Goal: Transaction & Acquisition: Purchase product/service

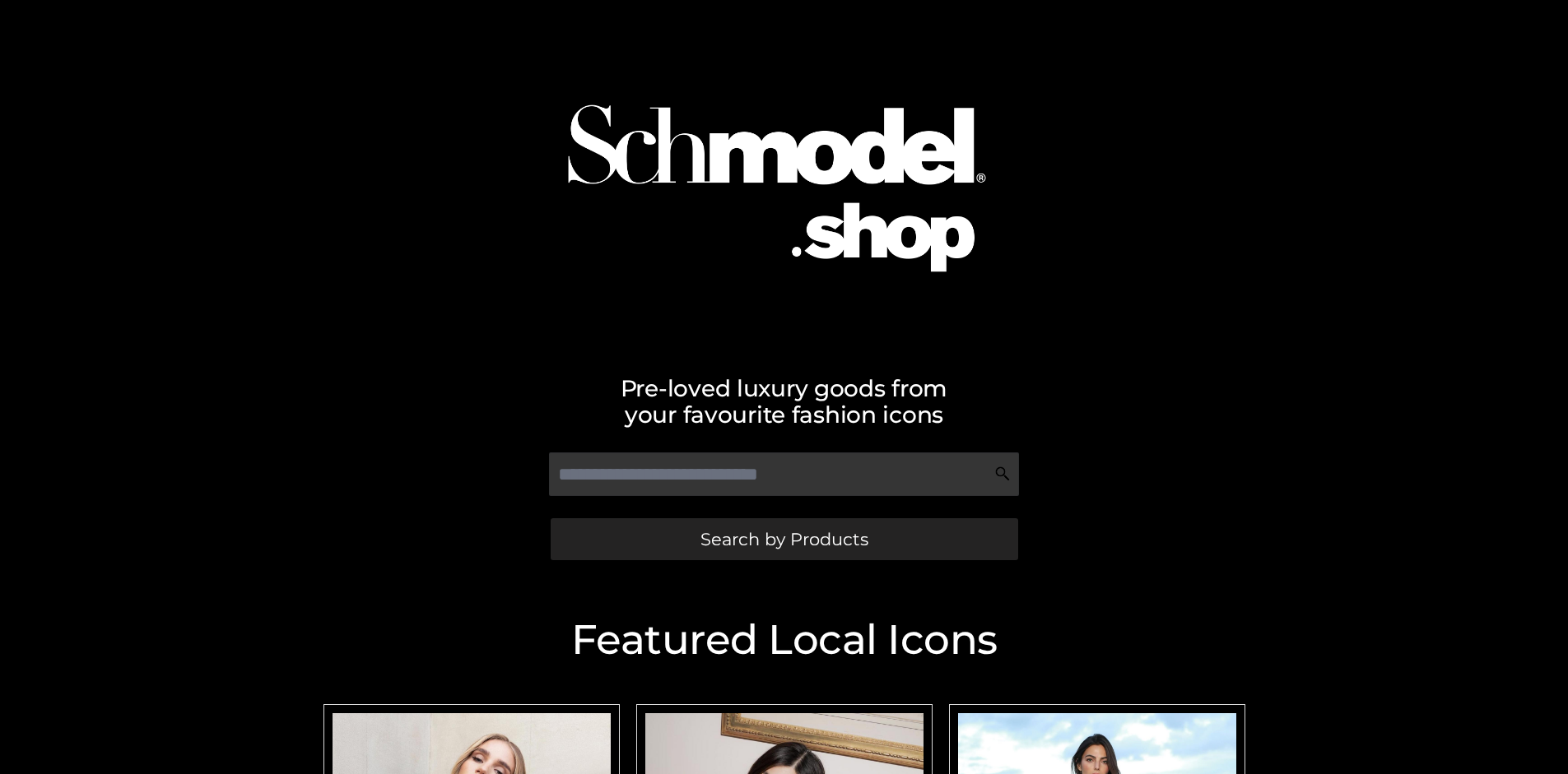
click at [784, 539] on span "Search by Products" at bounding box center [784, 539] width 168 height 17
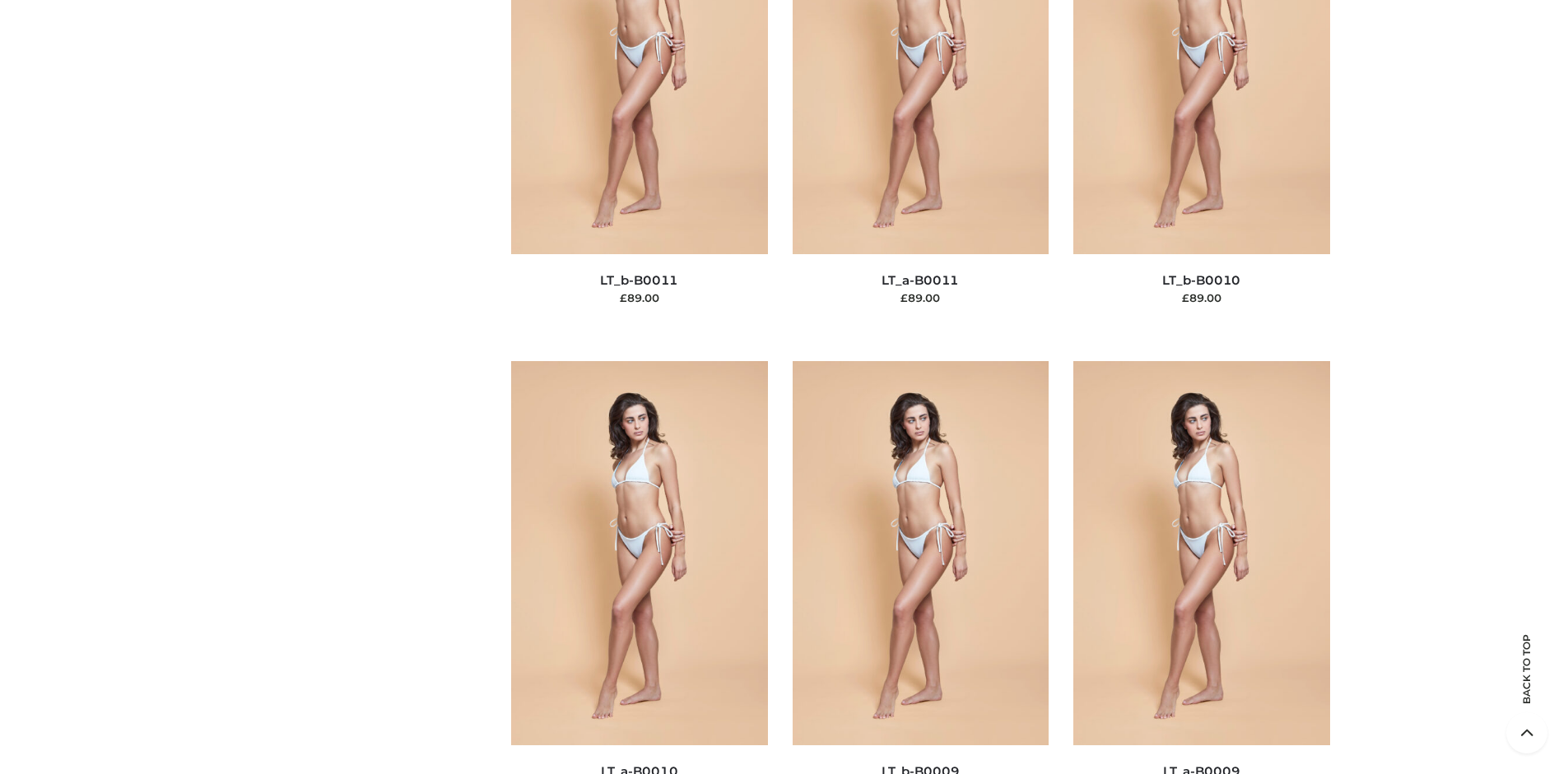
scroll to position [249, 0]
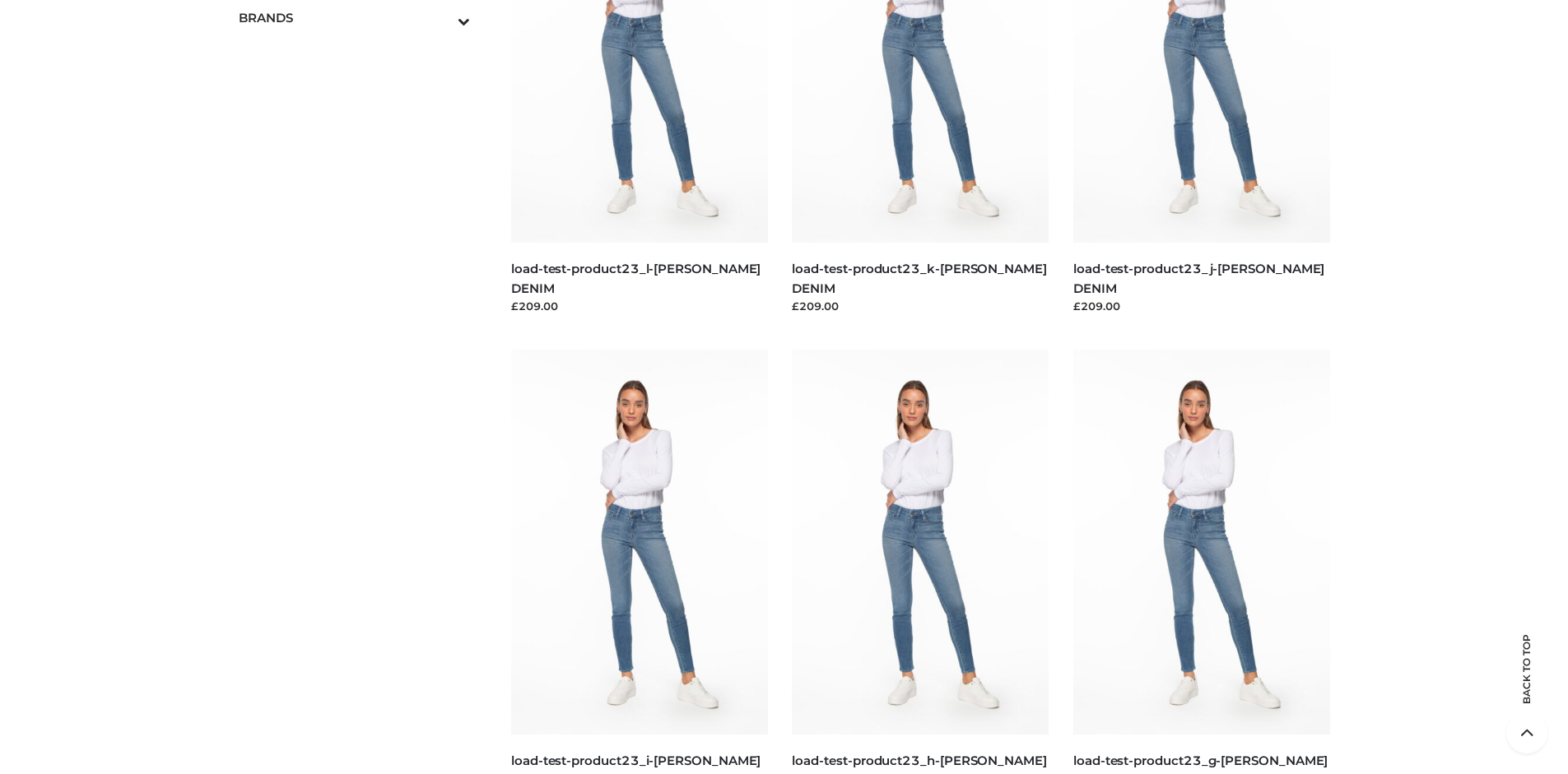
click at [441, 17] on icon "Toggle Submenu" at bounding box center [378, 21] width 184 height 19
click at [362, 52] on span "OPP SWIMWEAR" at bounding box center [363, 53] width 216 height 19
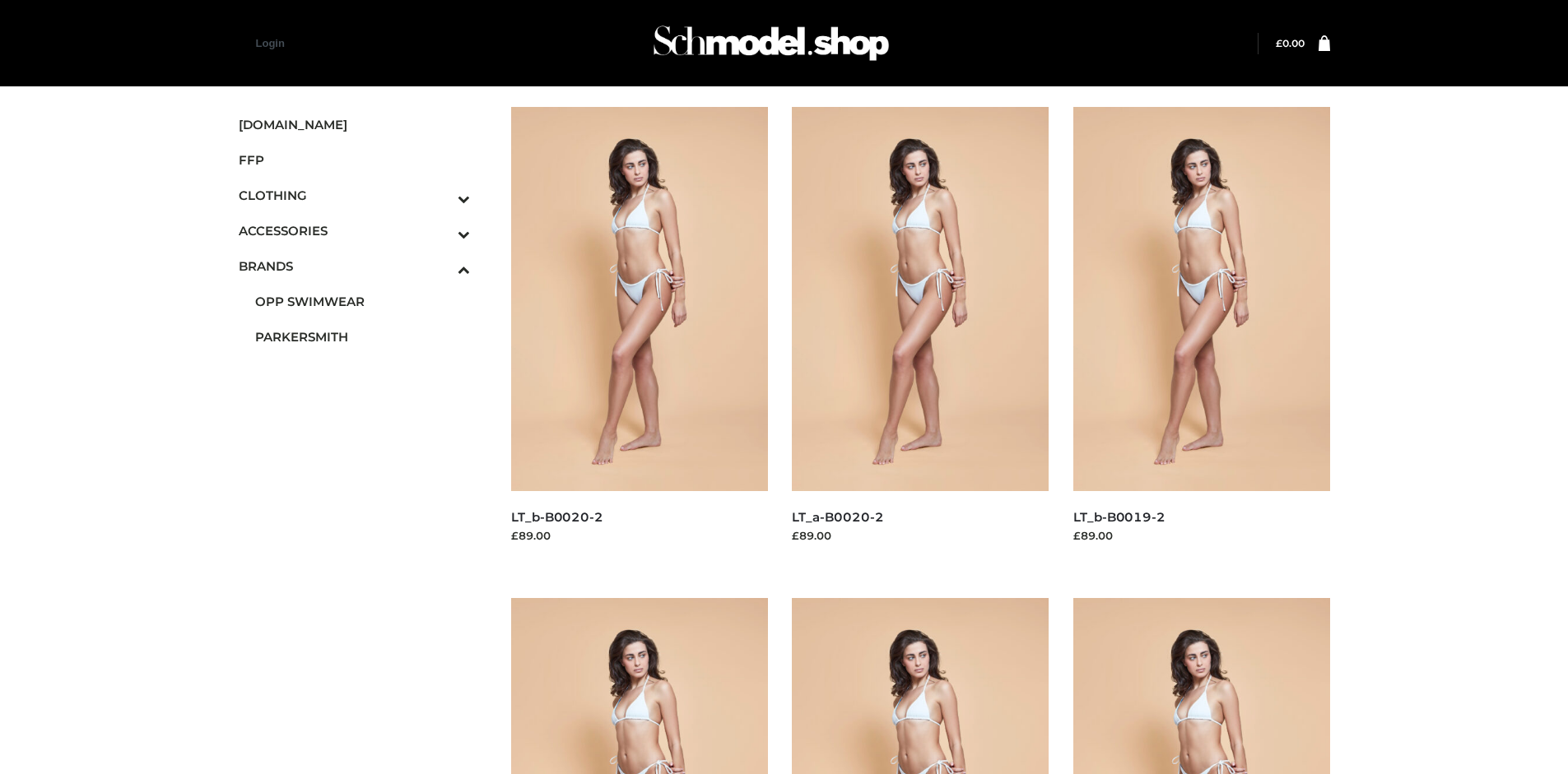
click at [920, 336] on img at bounding box center [920, 299] width 256 height 385
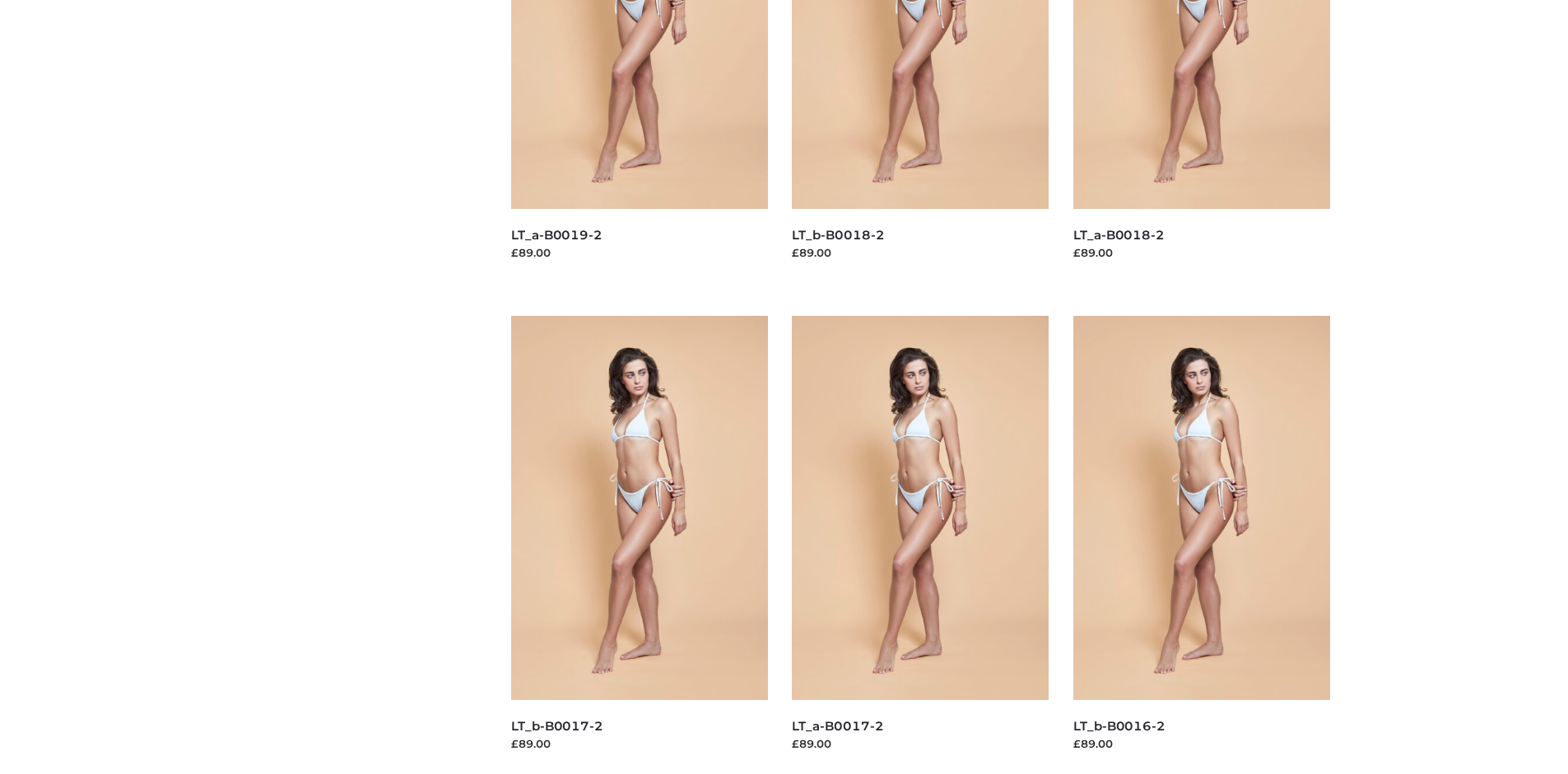
click at [638, 545] on img at bounding box center [639, 508] width 256 height 385
click at [1200, 545] on img at bounding box center [1201, 508] width 256 height 385
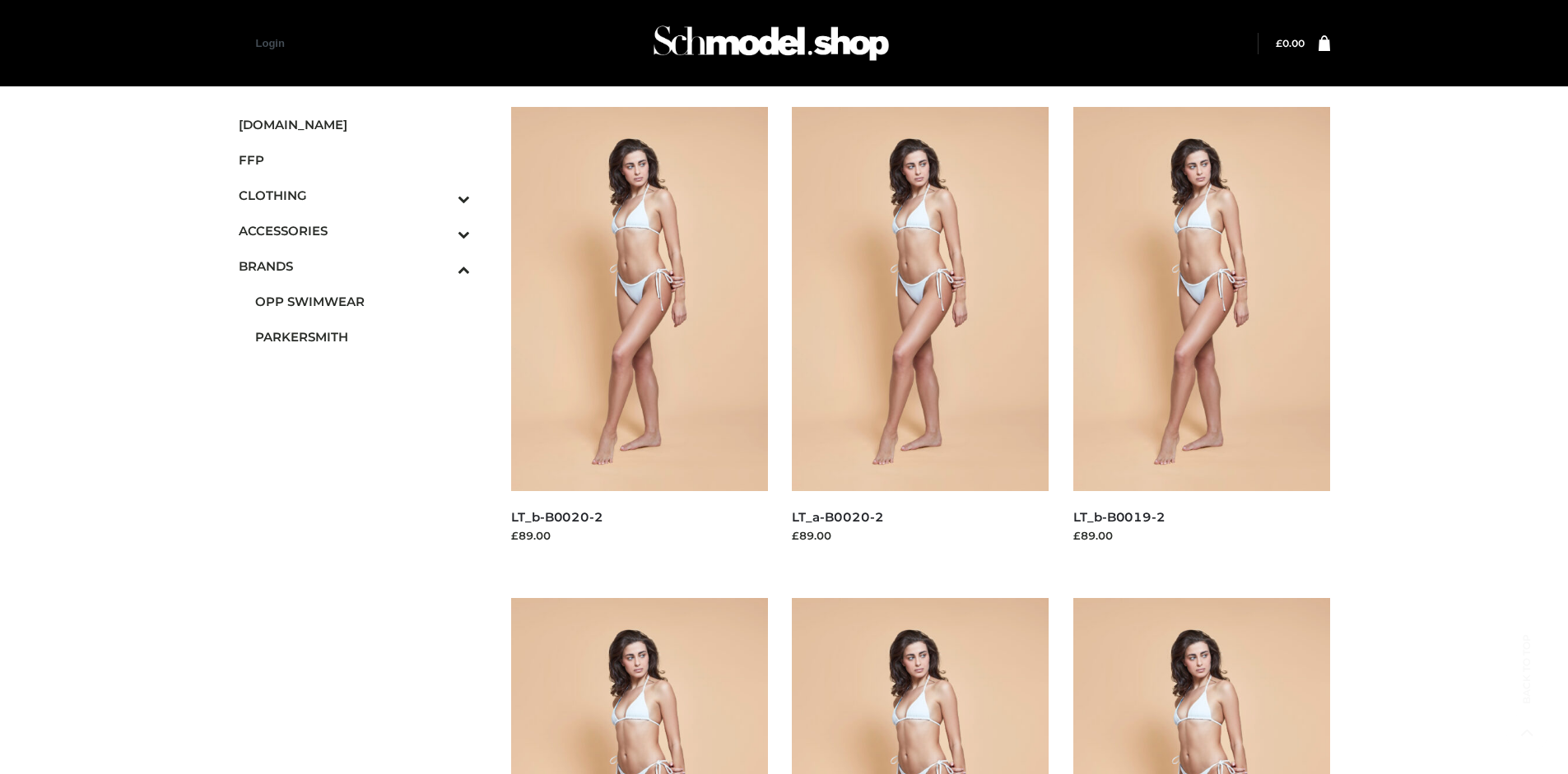
click at [354, 160] on span "FFP" at bounding box center [354, 160] width 232 height 19
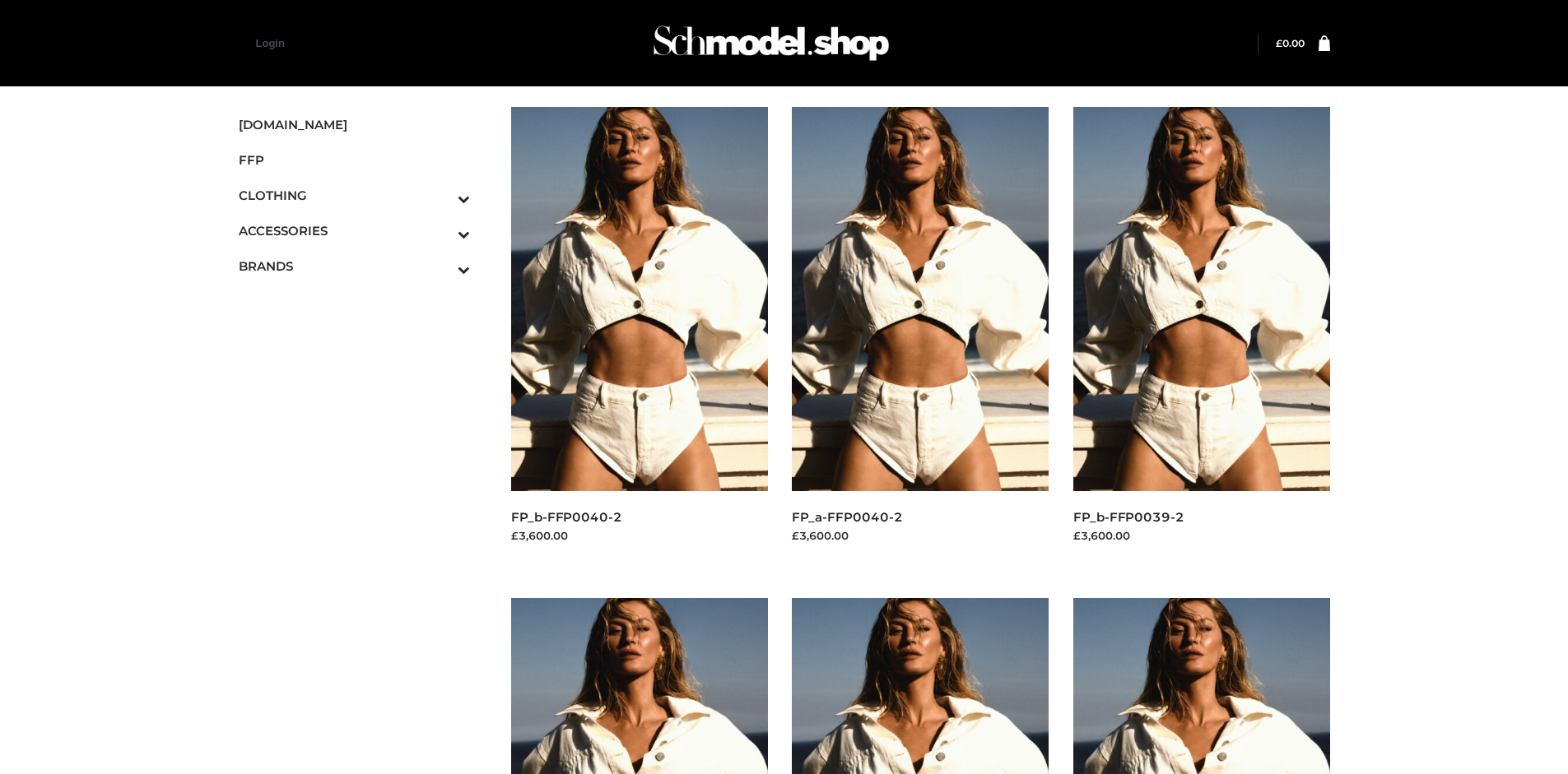
scroll to position [1266, 0]
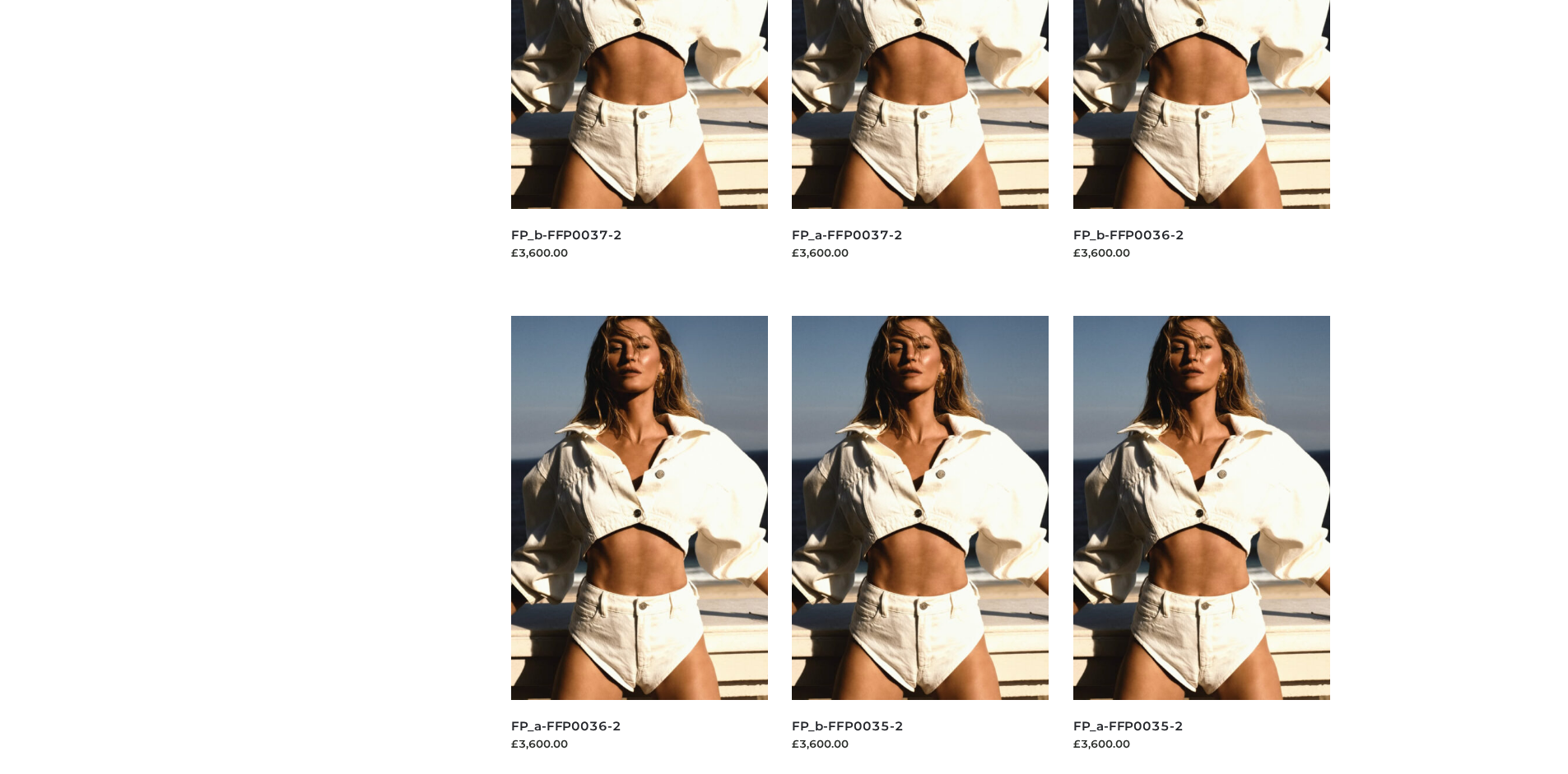
click at [920, 545] on img at bounding box center [920, 508] width 256 height 385
click at [1200, 545] on img at bounding box center [1201, 508] width 256 height 385
click at [920, 545] on img at bounding box center [920, 508] width 256 height 385
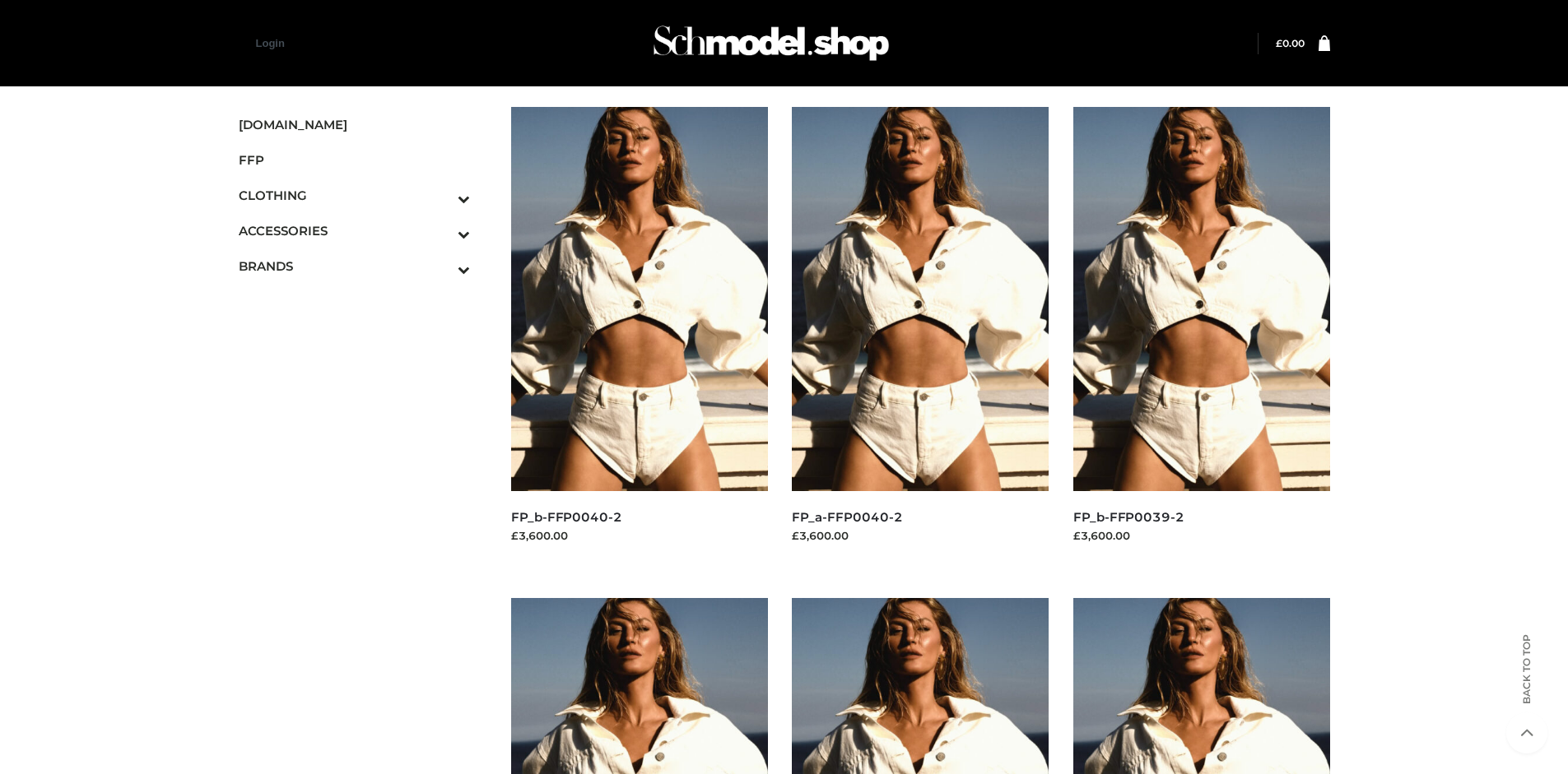
click at [1200, 336] on img at bounding box center [1201, 299] width 256 height 385
click at [441, 195] on icon "Toggle Submenu" at bounding box center [378, 198] width 184 height 19
click at [362, 301] on span "BOTTOMS" at bounding box center [363, 302] width 216 height 19
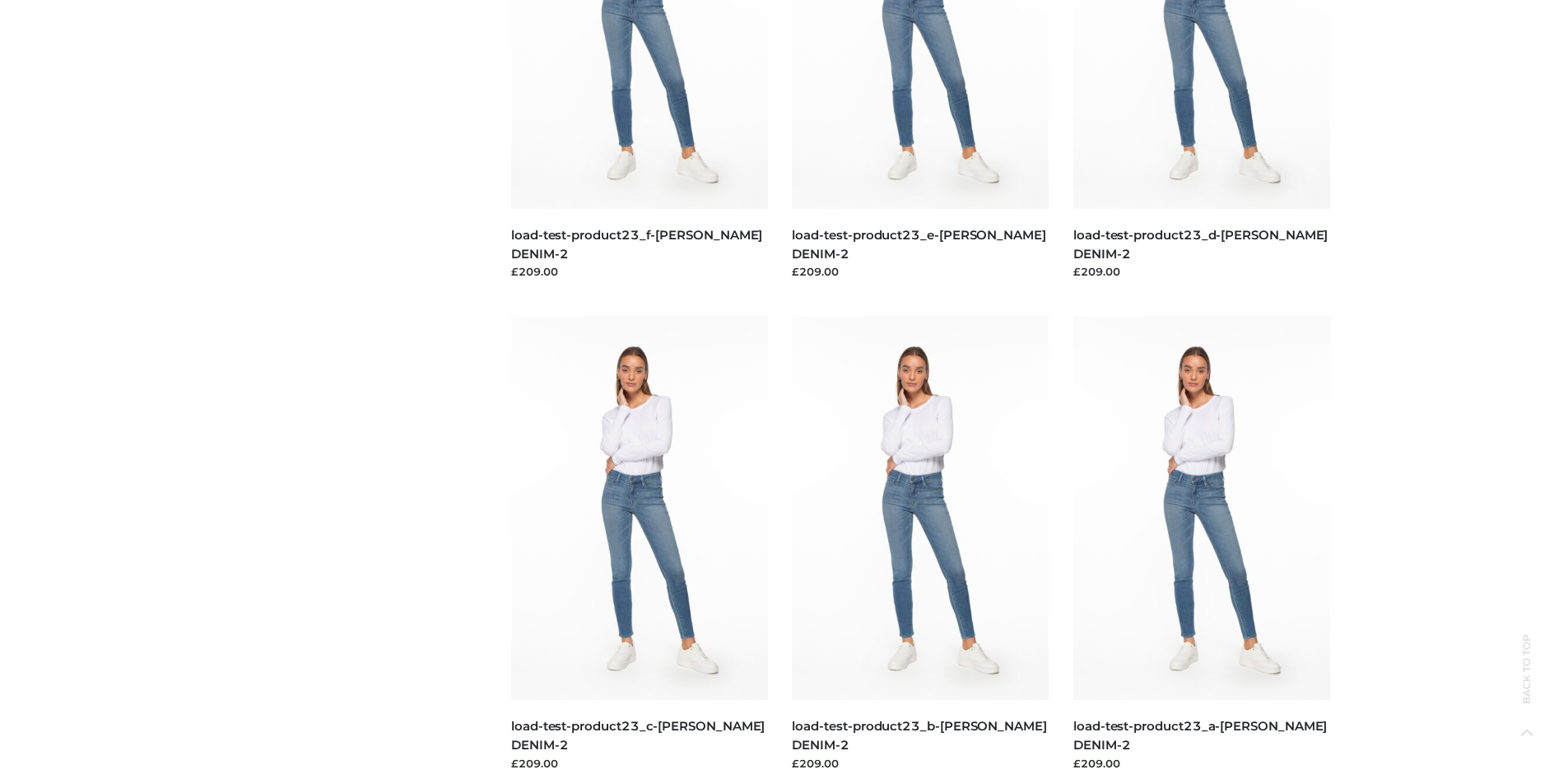
click at [920, 545] on img at bounding box center [920, 508] width 256 height 385
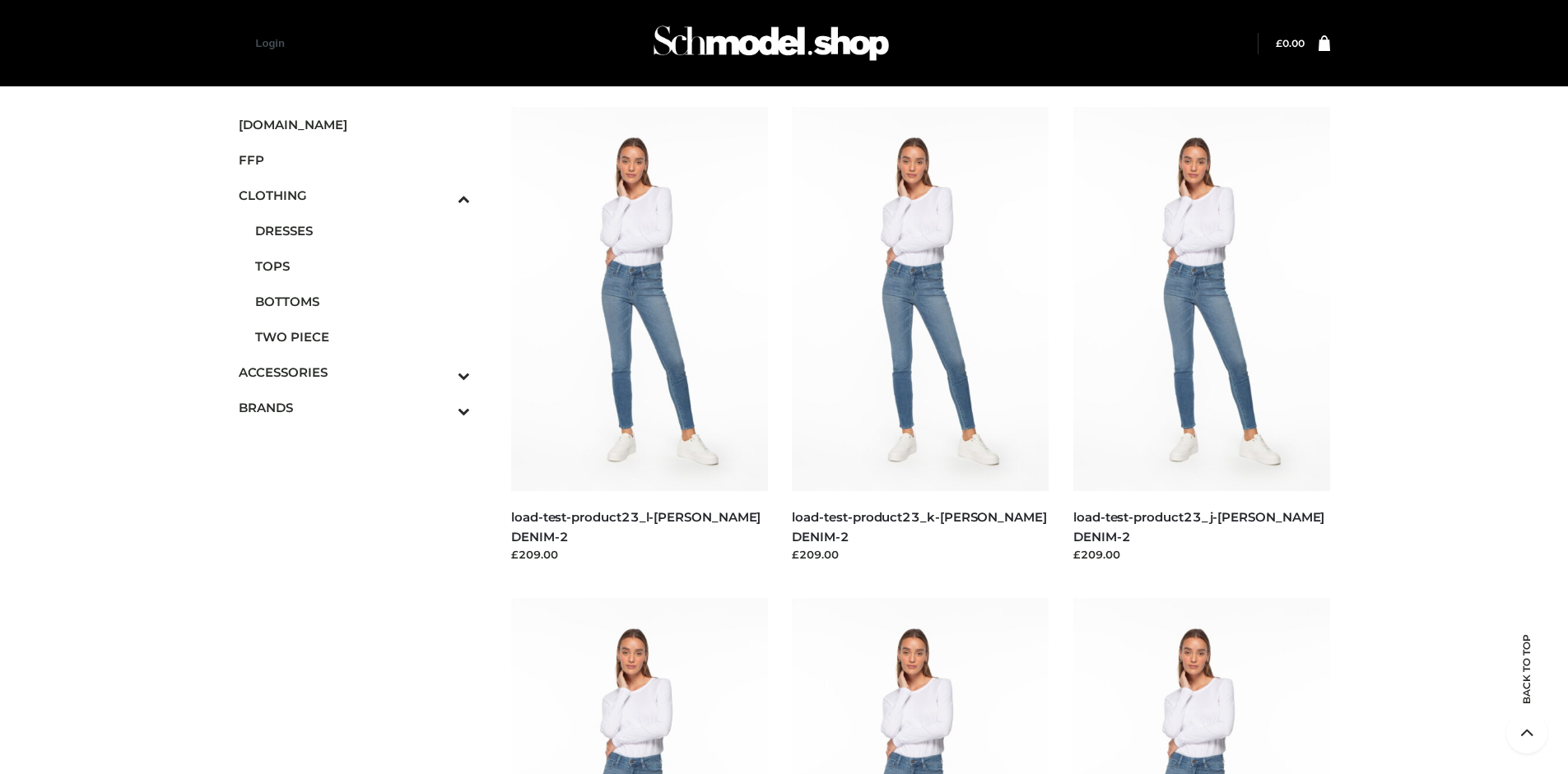
click at [638, 336] on img at bounding box center [639, 299] width 256 height 385
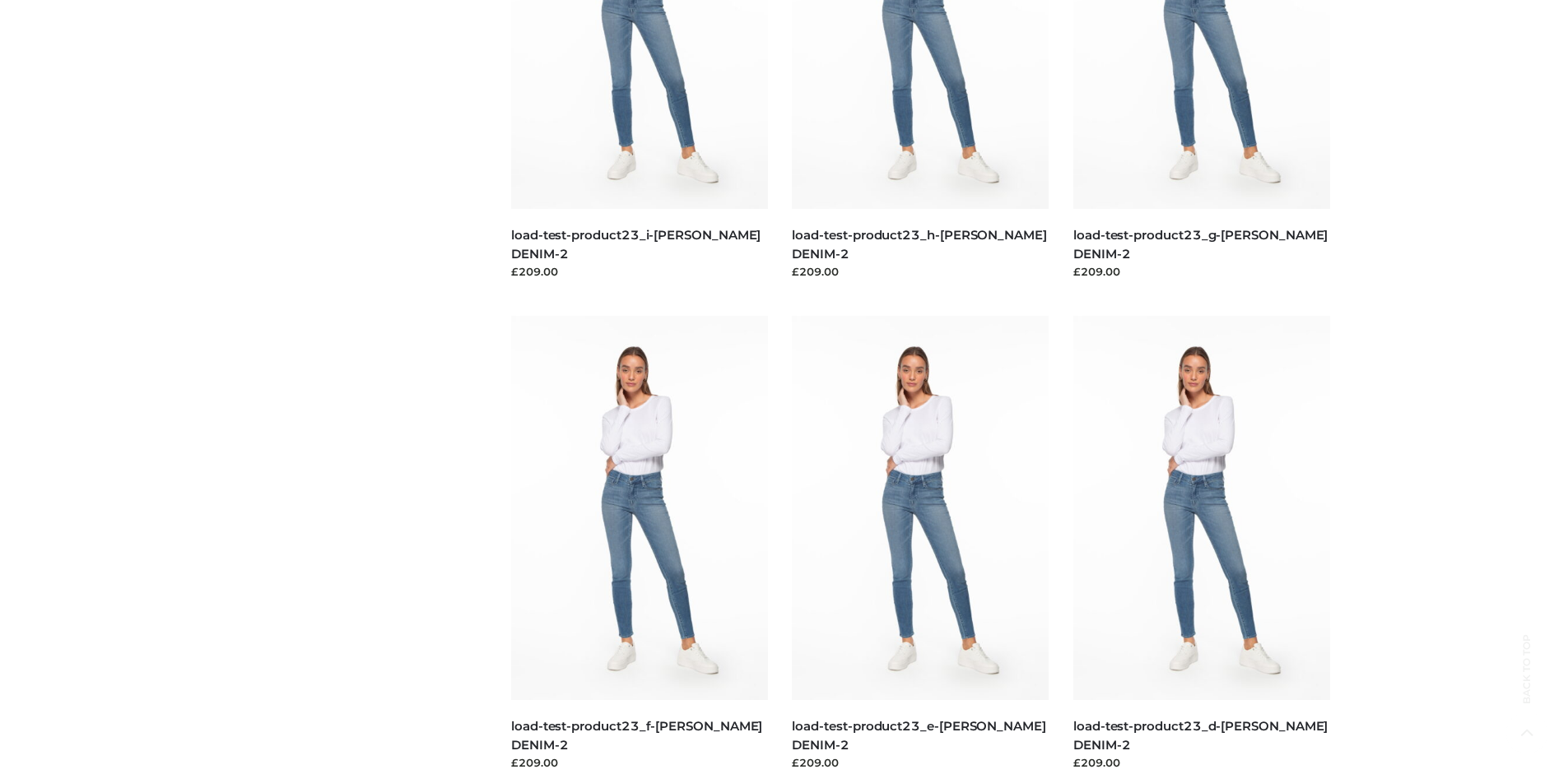
click at [1200, 545] on img at bounding box center [1201, 508] width 256 height 385
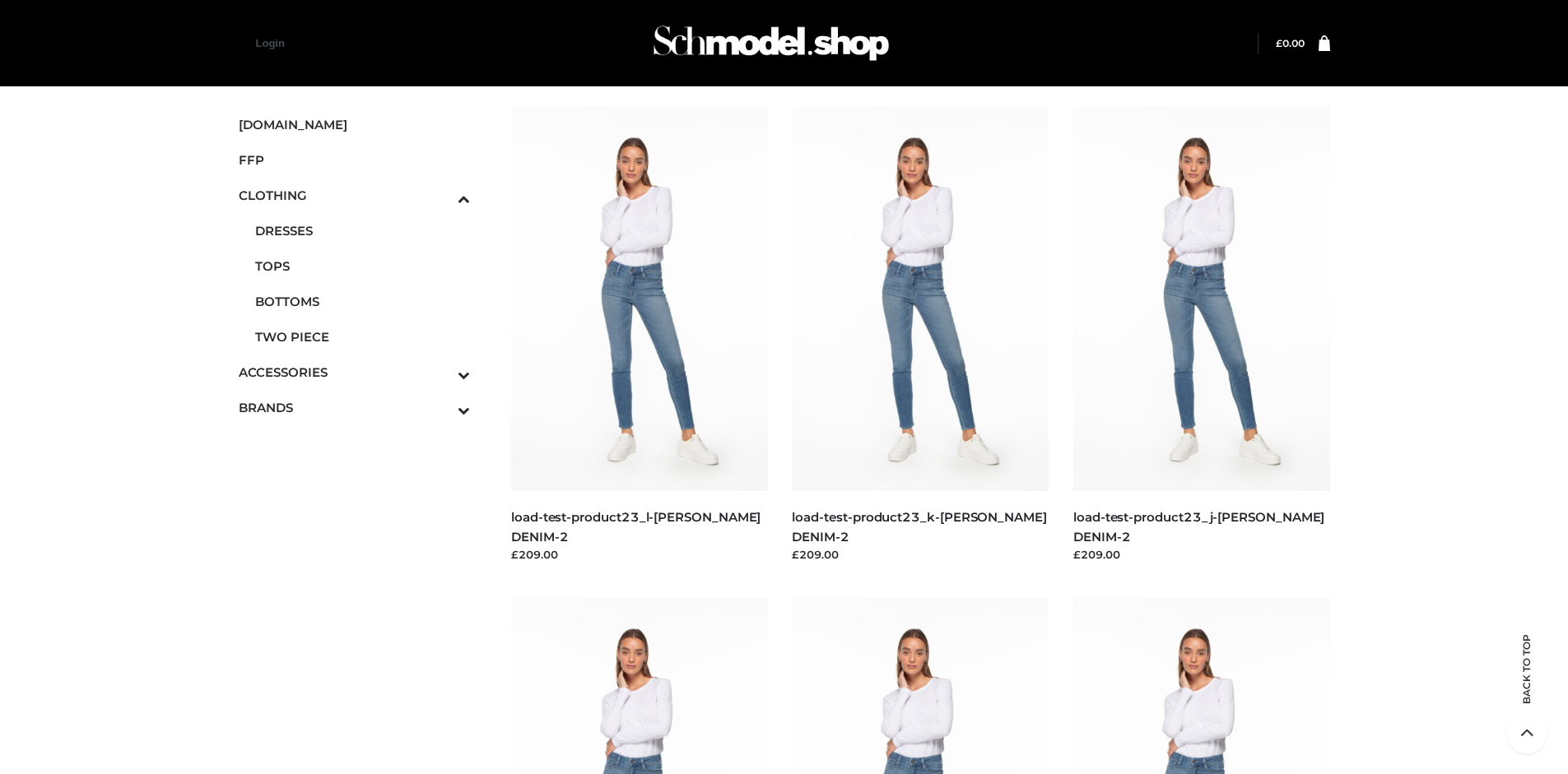
click at [362, 398] on span "BAGS" at bounding box center [363, 407] width 216 height 19
